Goal: Task Accomplishment & Management: Manage account settings

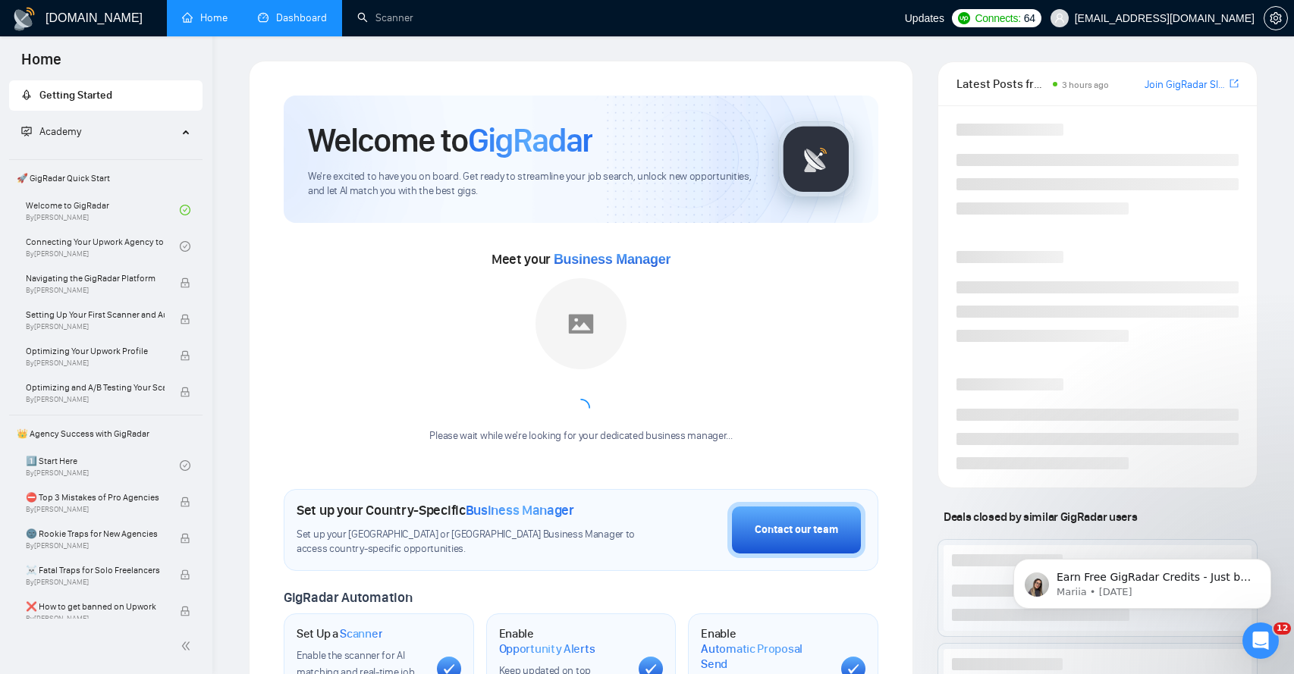
click at [295, 20] on link "Dashboard" at bounding box center [292, 17] width 69 height 13
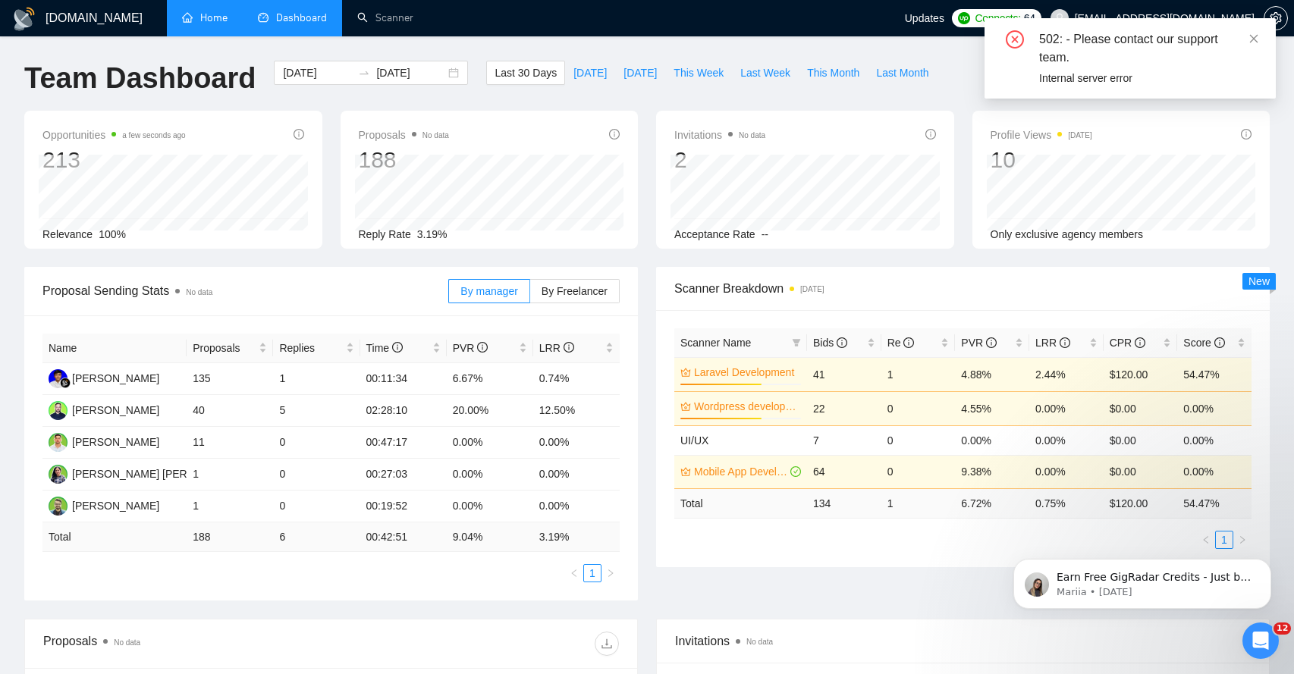
click at [203, 22] on link "Home" at bounding box center [205, 17] width 46 height 13
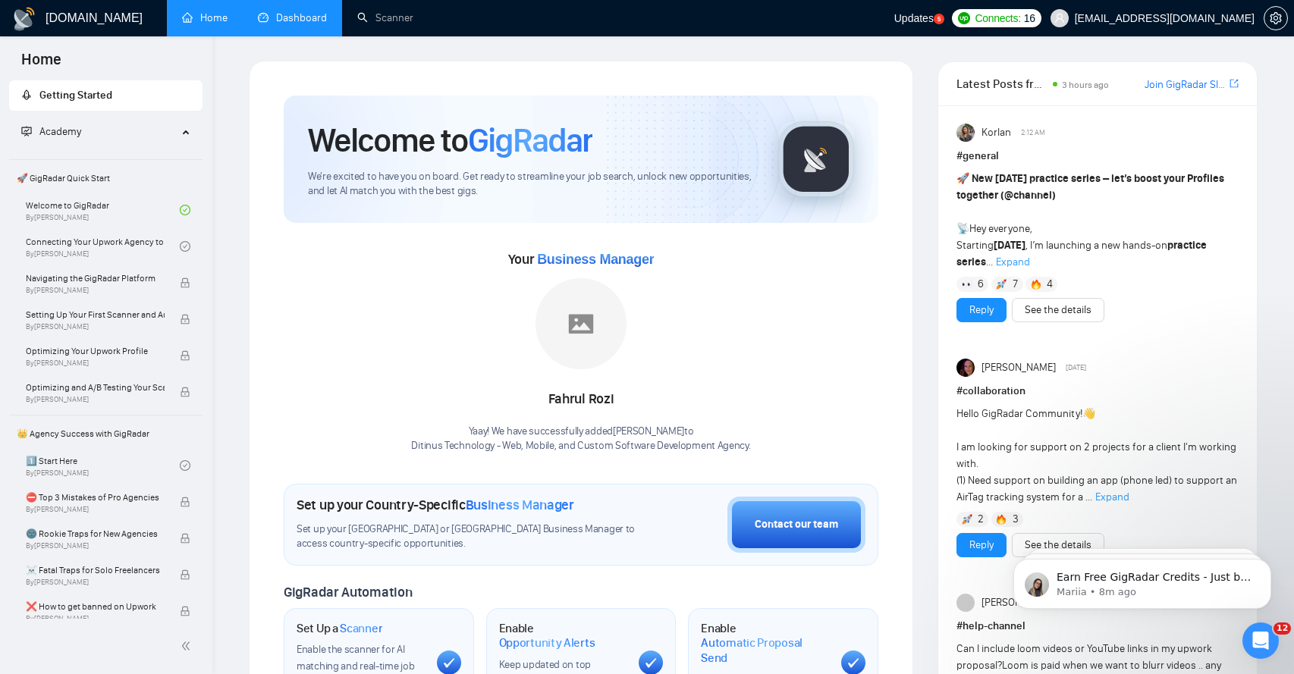
click at [270, 17] on link "Dashboard" at bounding box center [292, 17] width 69 height 13
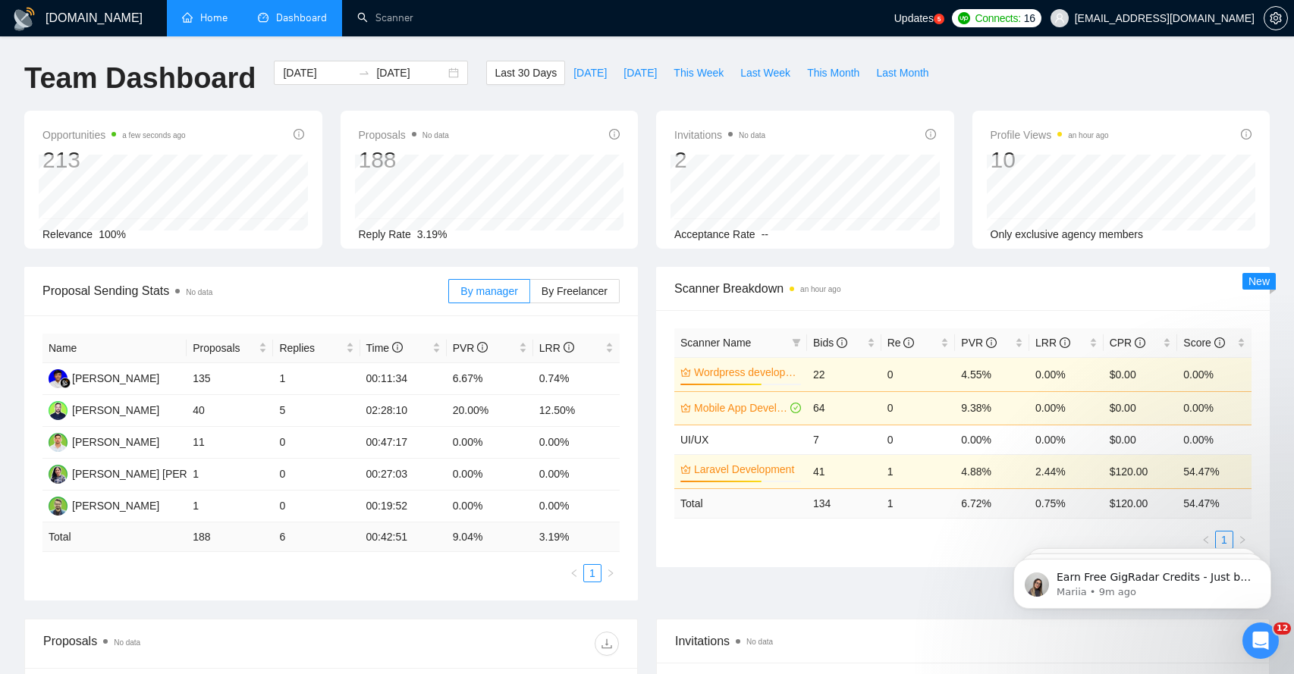
click at [209, 23] on link "Home" at bounding box center [205, 17] width 46 height 13
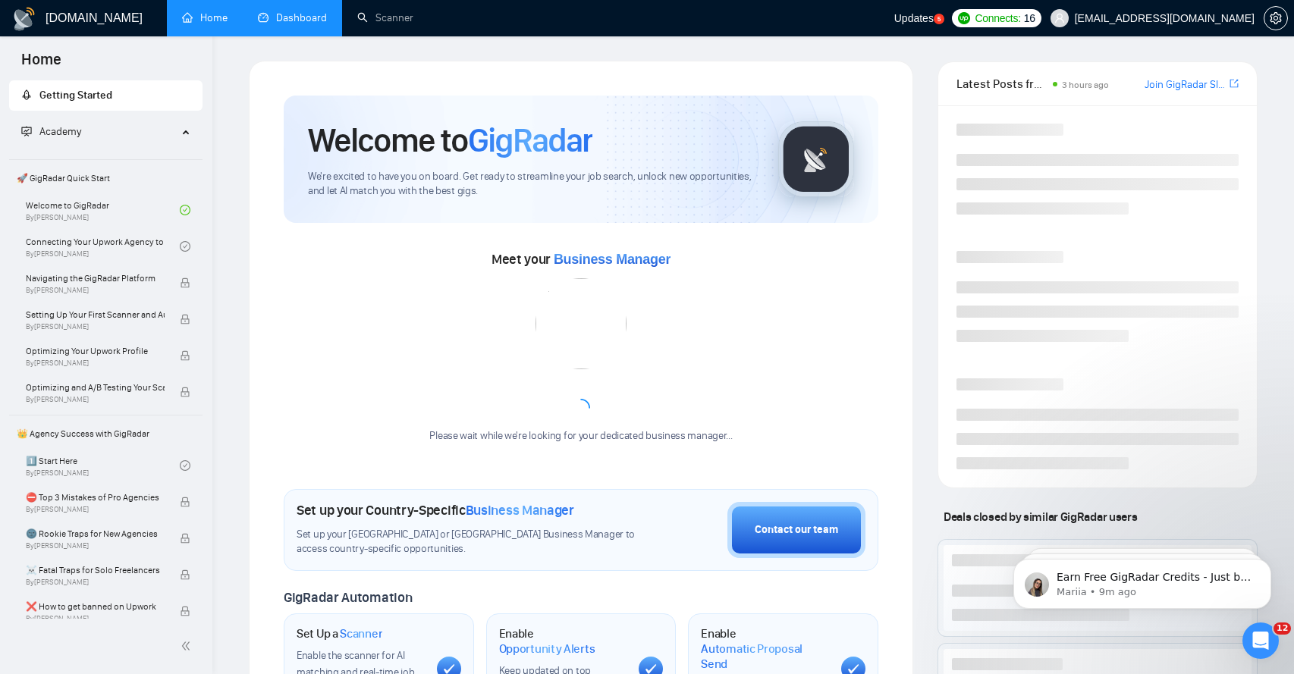
click at [265, 19] on link "Dashboard" at bounding box center [292, 17] width 69 height 13
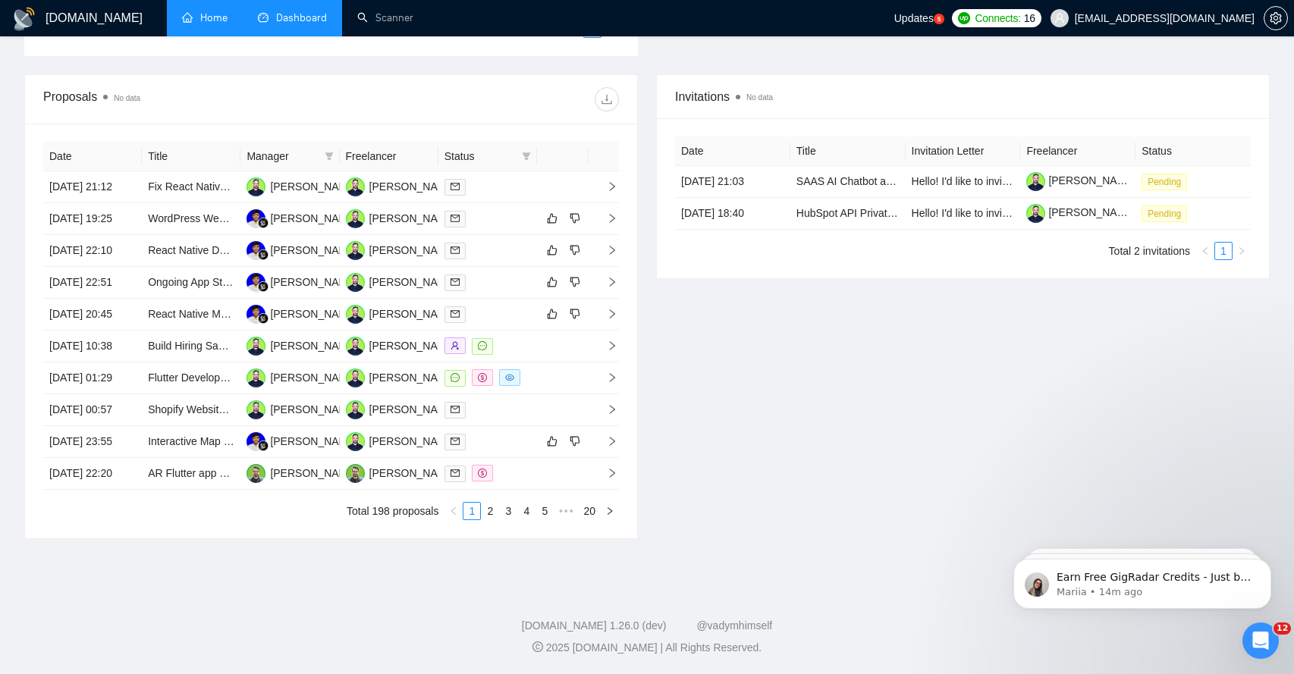
scroll to position [685, 0]
click at [492, 517] on link "2" at bounding box center [490, 511] width 17 height 17
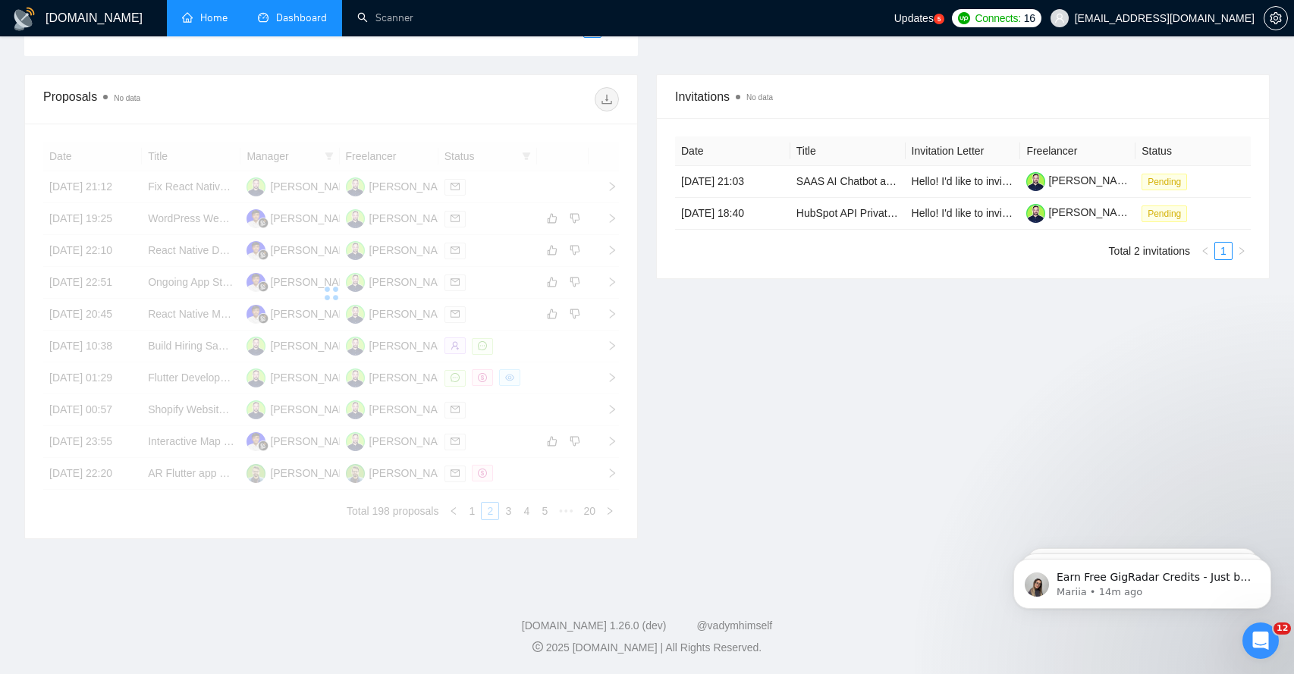
click at [504, 517] on div "Date Title Manager Freelancer Status 11 Aug, 2025 21:12 Fix React Native Build …" at bounding box center [331, 331] width 576 height 379
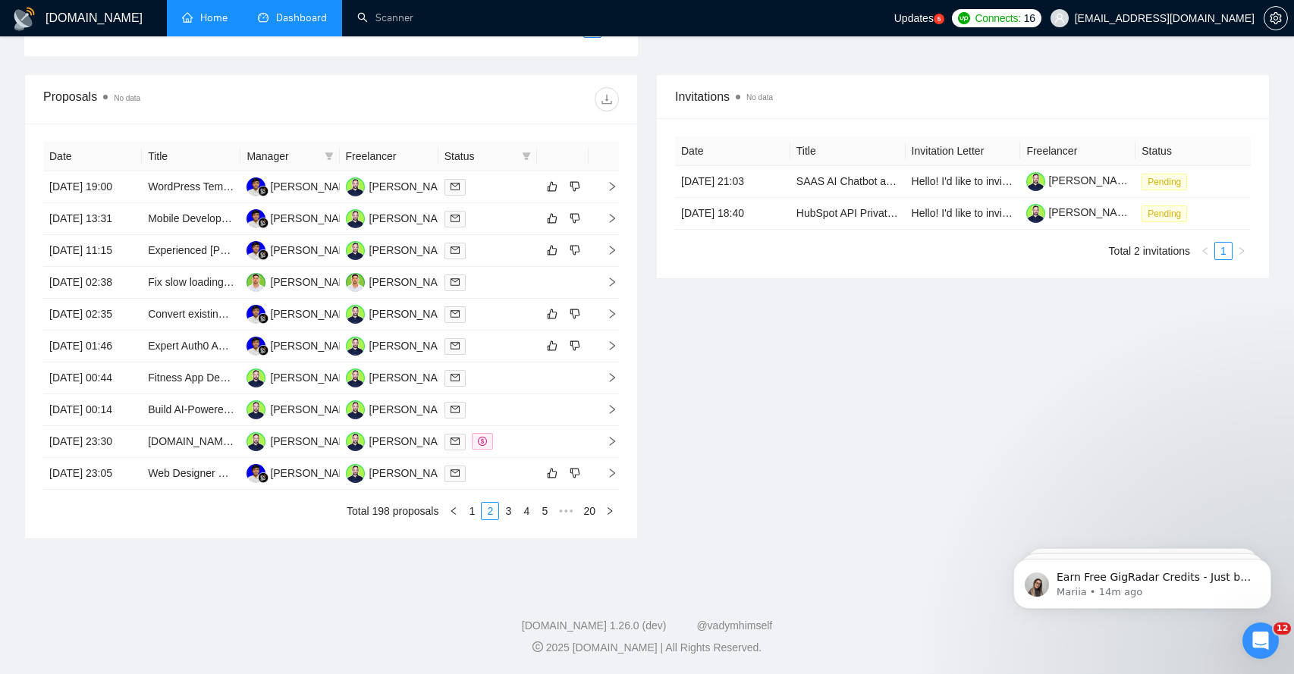
click at [508, 516] on link "3" at bounding box center [508, 511] width 17 height 17
click at [527, 519] on link "4" at bounding box center [526, 511] width 17 height 17
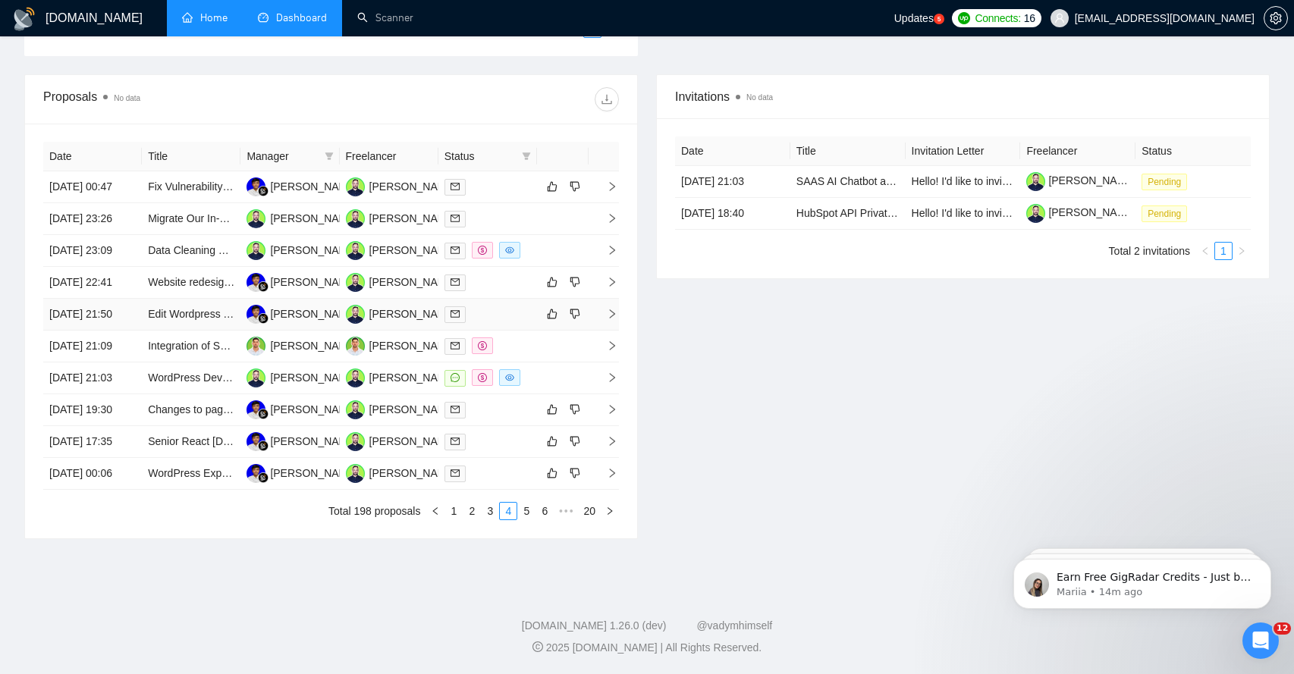
scroll to position [680, 0]
click at [528, 520] on link "5" at bounding box center [526, 511] width 17 height 17
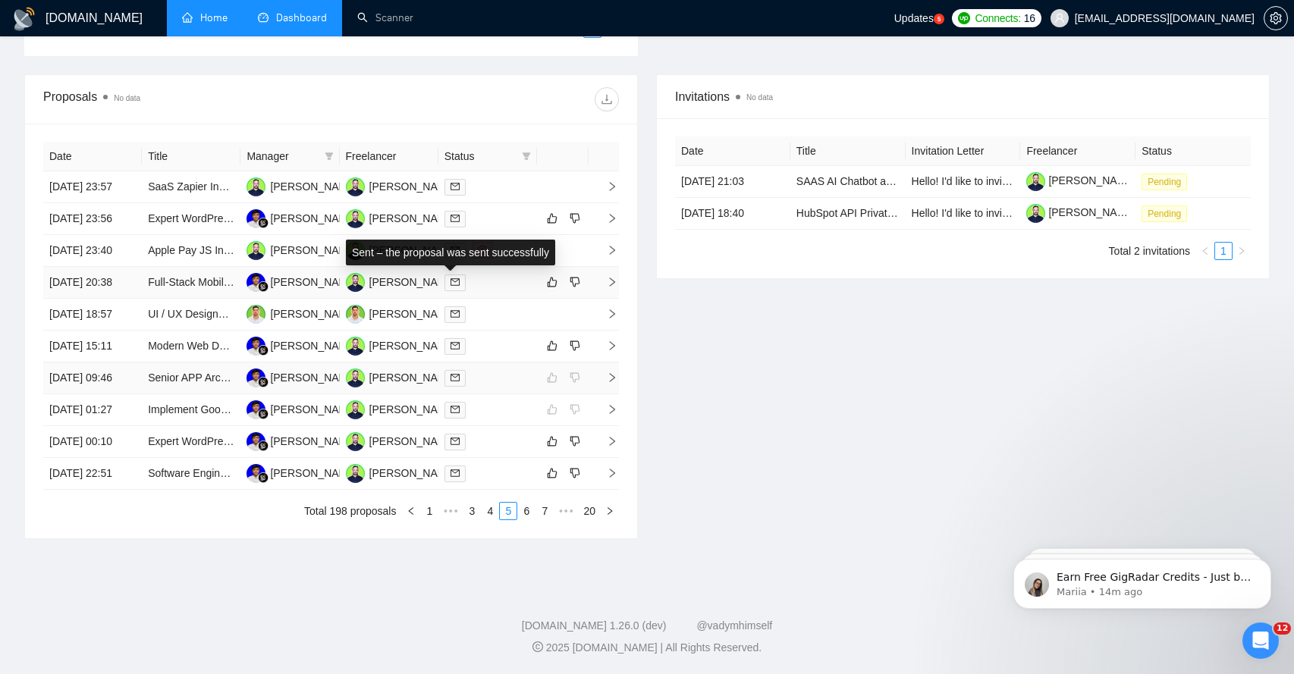
scroll to position [688, 0]
click at [489, 512] on link "4" at bounding box center [490, 511] width 17 height 17
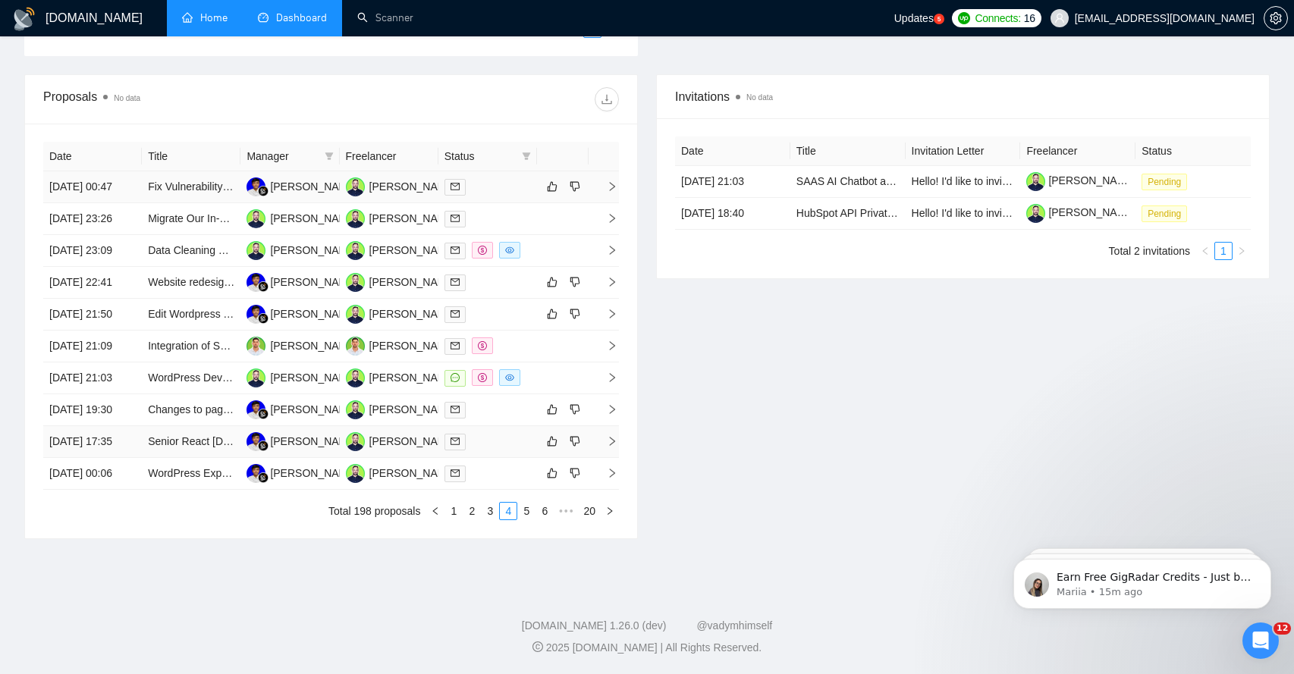
scroll to position [617, 0]
click at [456, 520] on link "1" at bounding box center [453, 511] width 17 height 17
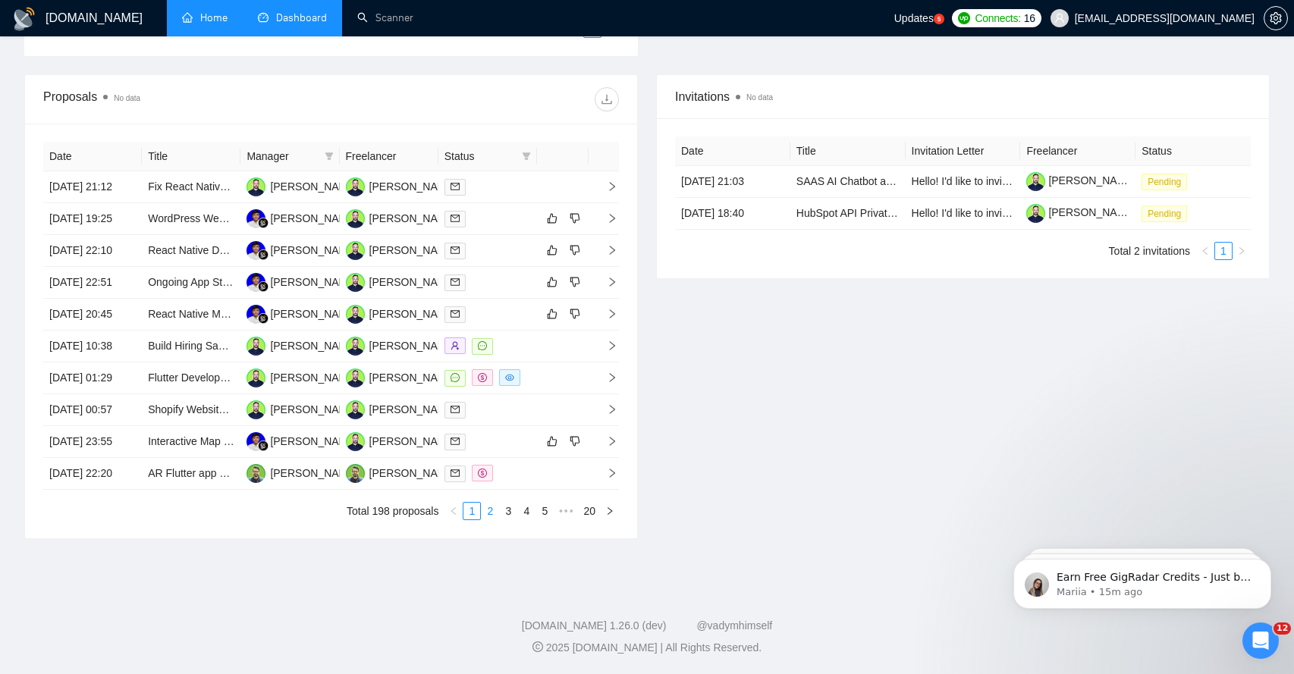
click at [488, 520] on link "2" at bounding box center [490, 511] width 17 height 17
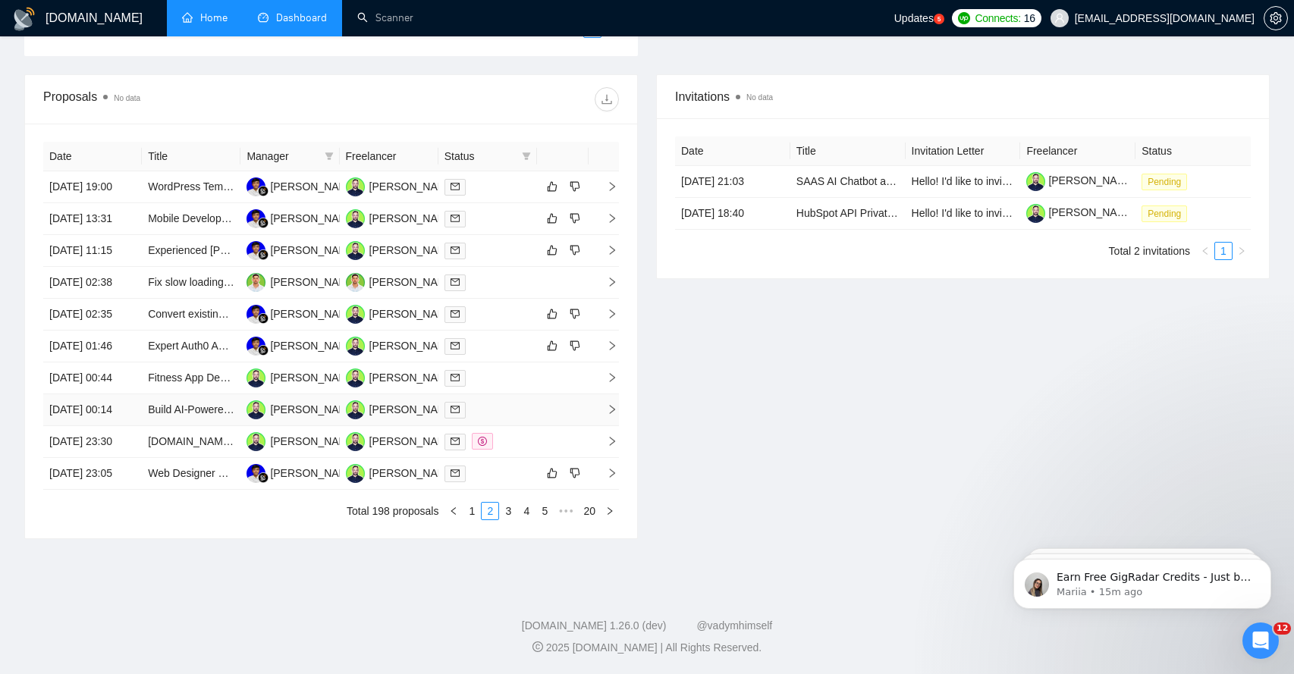
scroll to position [595, 0]
click at [510, 520] on link "3" at bounding box center [508, 511] width 17 height 17
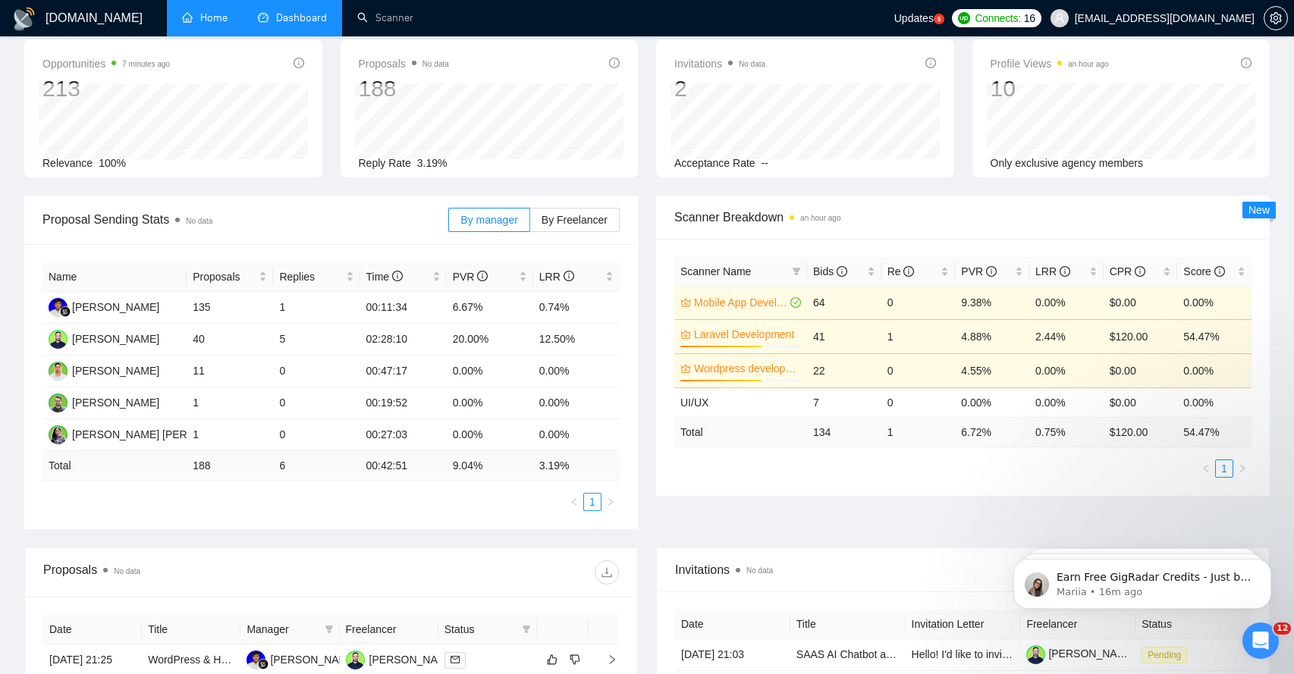
scroll to position [68, 0]
